Goal: Task Accomplishment & Management: Use online tool/utility

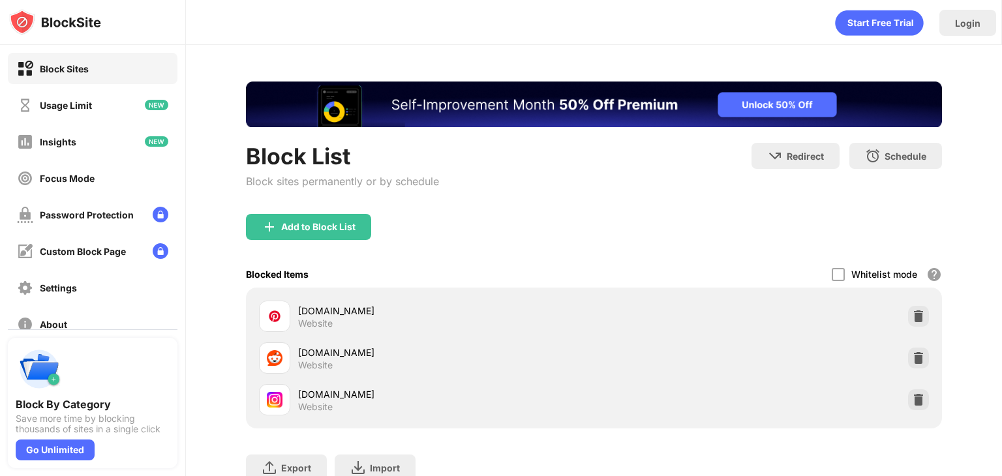
scroll to position [100, 0]
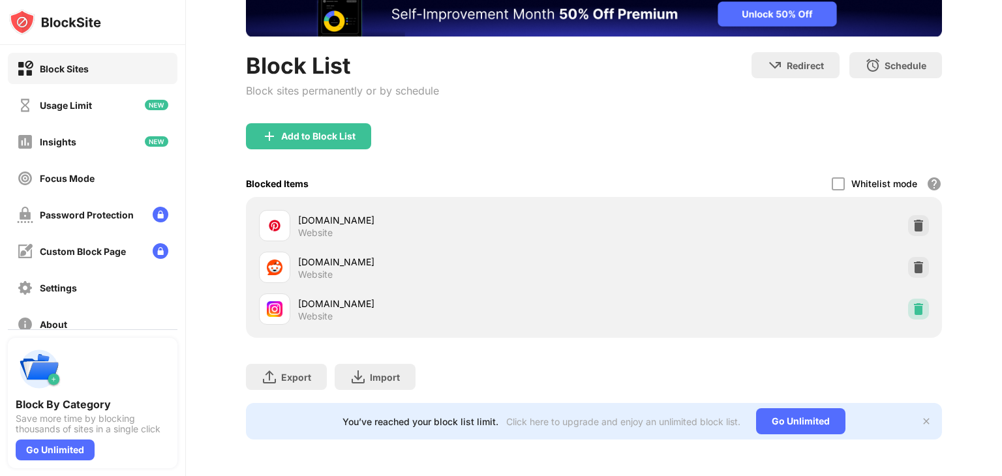
click at [918, 299] on div at bounding box center [918, 309] width 21 height 21
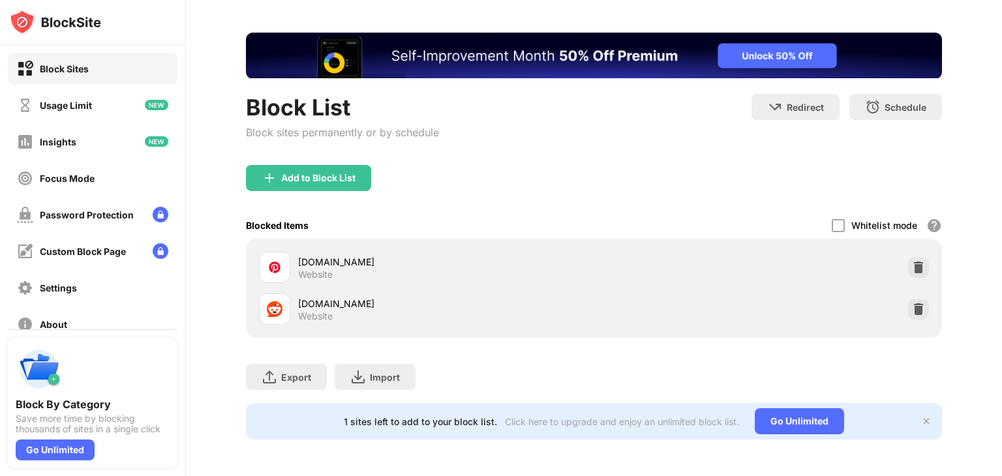
scroll to position [58, 0]
click at [341, 173] on div "Add to Block List" at bounding box center [318, 178] width 74 height 10
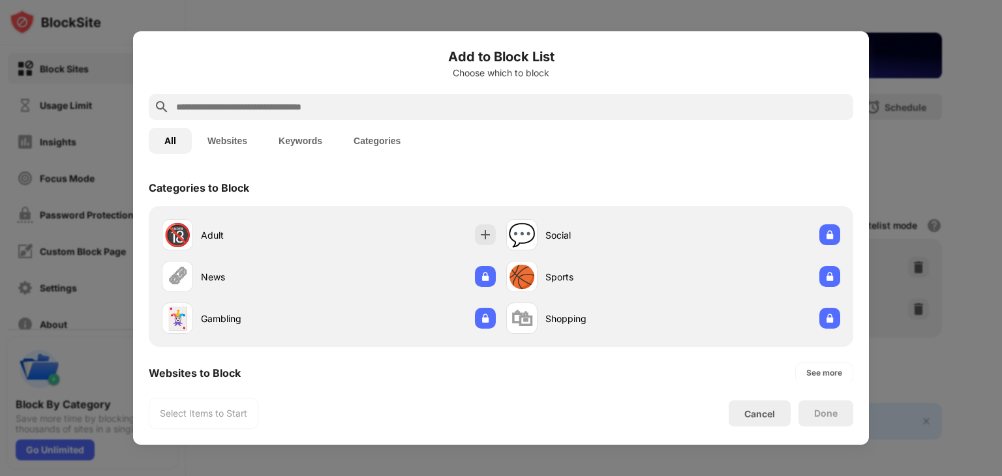
click at [412, 97] on div at bounding box center [501, 107] width 704 height 26
click at [404, 108] on input "text" at bounding box center [511, 107] width 673 height 16
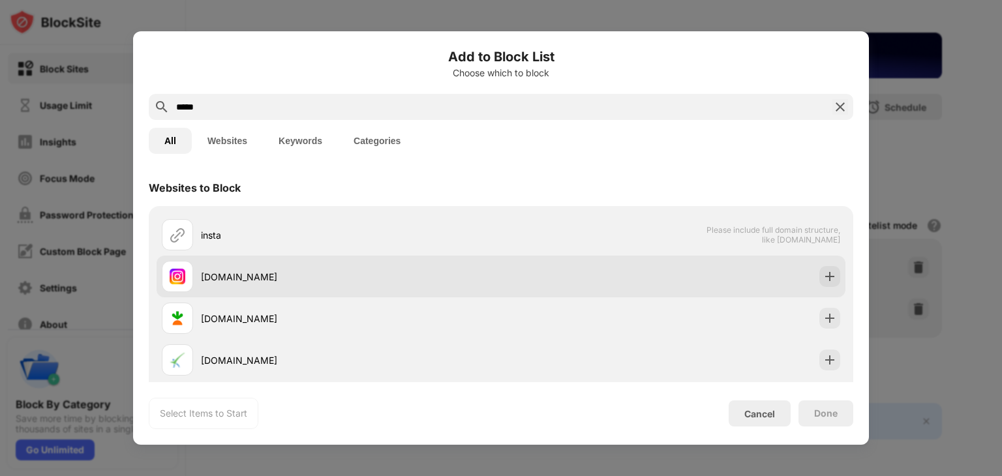
type input "*****"
click at [819, 282] on div at bounding box center [829, 276] width 21 height 21
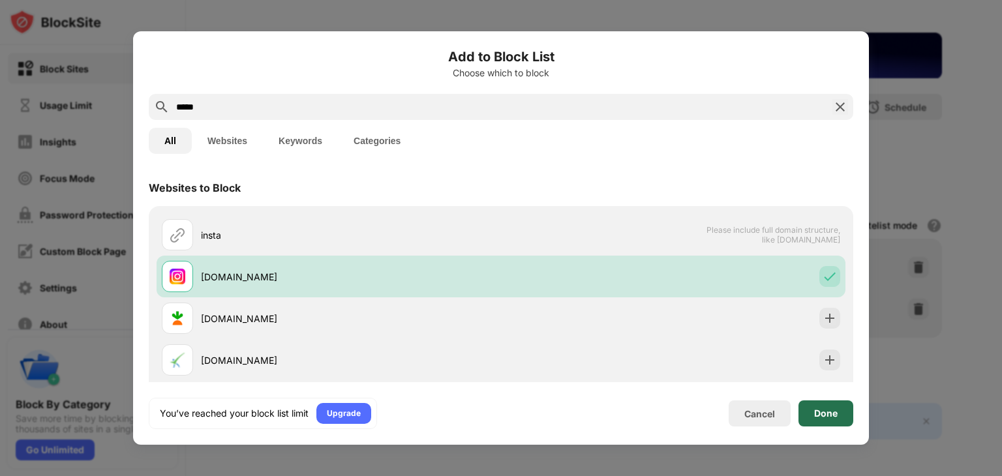
click at [820, 400] on div "Done" at bounding box center [825, 413] width 55 height 26
